Goal: Information Seeking & Learning: Learn about a topic

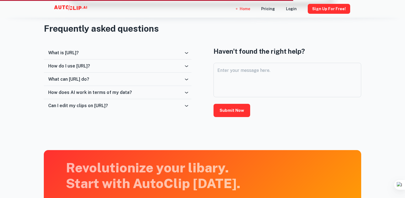
scroll to position [900, 0]
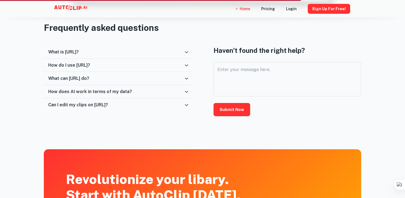
click at [179, 51] on div "What is [URL]?" at bounding box center [115, 51] width 135 height 5
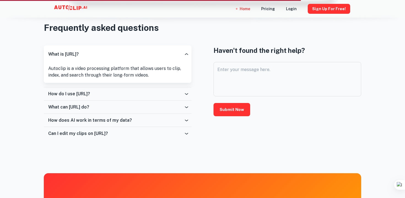
click at [179, 51] on div "What is [URL]?" at bounding box center [115, 53] width 135 height 5
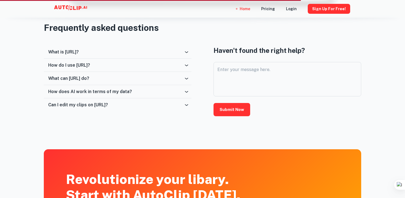
click at [178, 65] on div "How do I use [URL]?" at bounding box center [115, 64] width 135 height 5
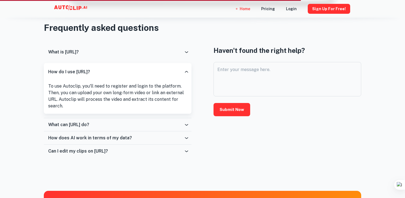
click at [177, 69] on div "How do I use [URL]?" at bounding box center [115, 71] width 135 height 5
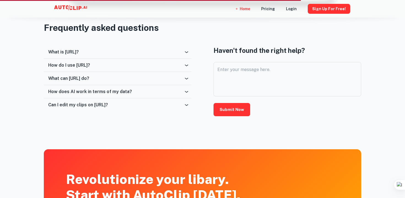
click at [179, 77] on div "What can [URL] do?" at bounding box center [115, 78] width 135 height 5
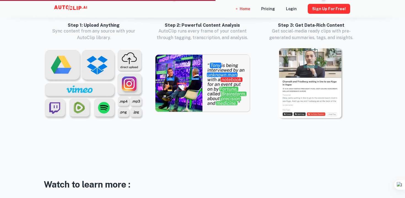
scroll to position [529, 0]
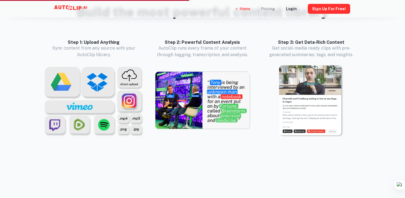
click at [271, 8] on div "Pricing" at bounding box center [268, 9] width 14 height 18
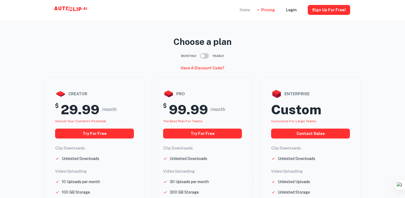
click at [247, 10] on div "Home" at bounding box center [244, 10] width 10 height 20
